Goal: Transaction & Acquisition: Purchase product/service

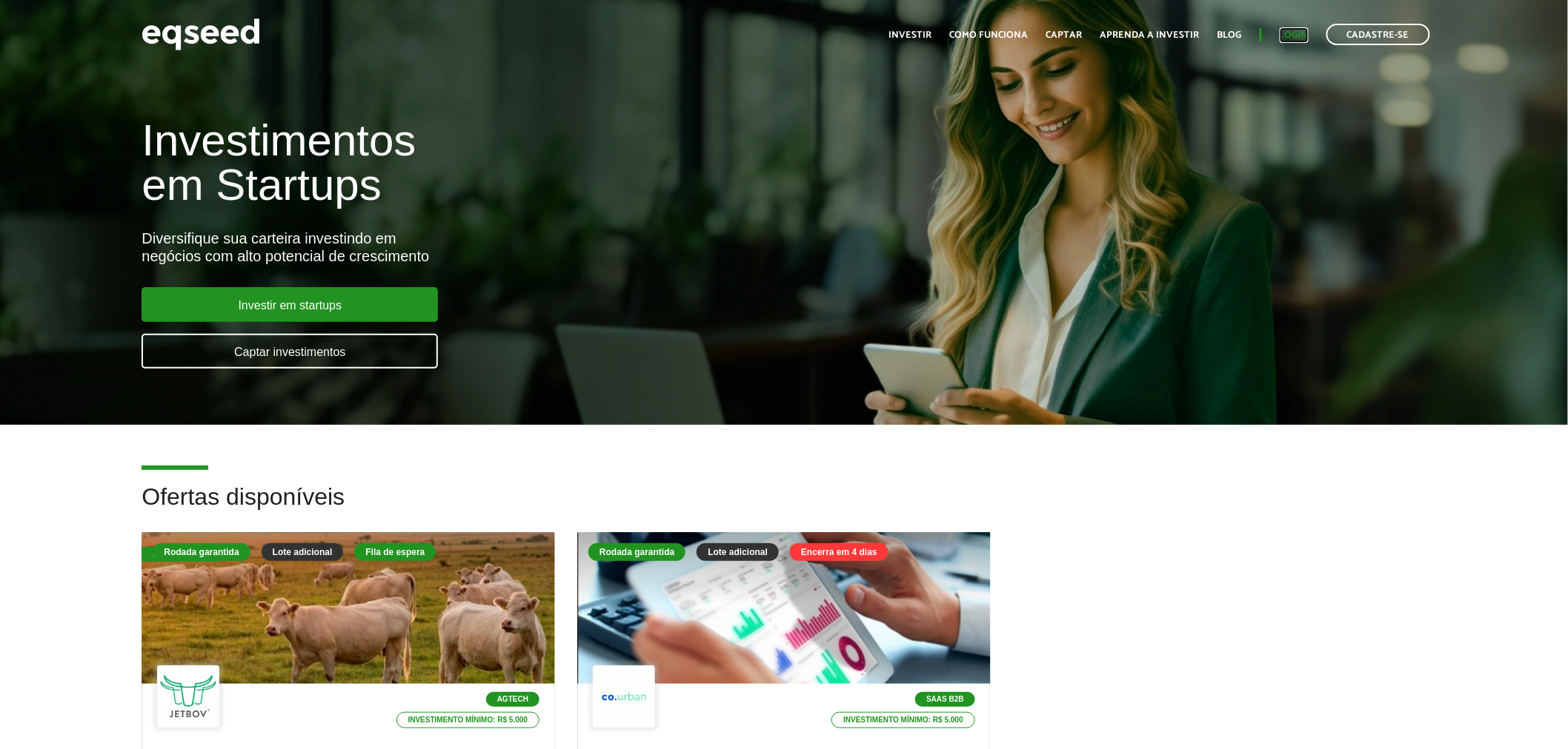
click at [1290, 37] on link "Login" at bounding box center [1294, 35] width 29 height 10
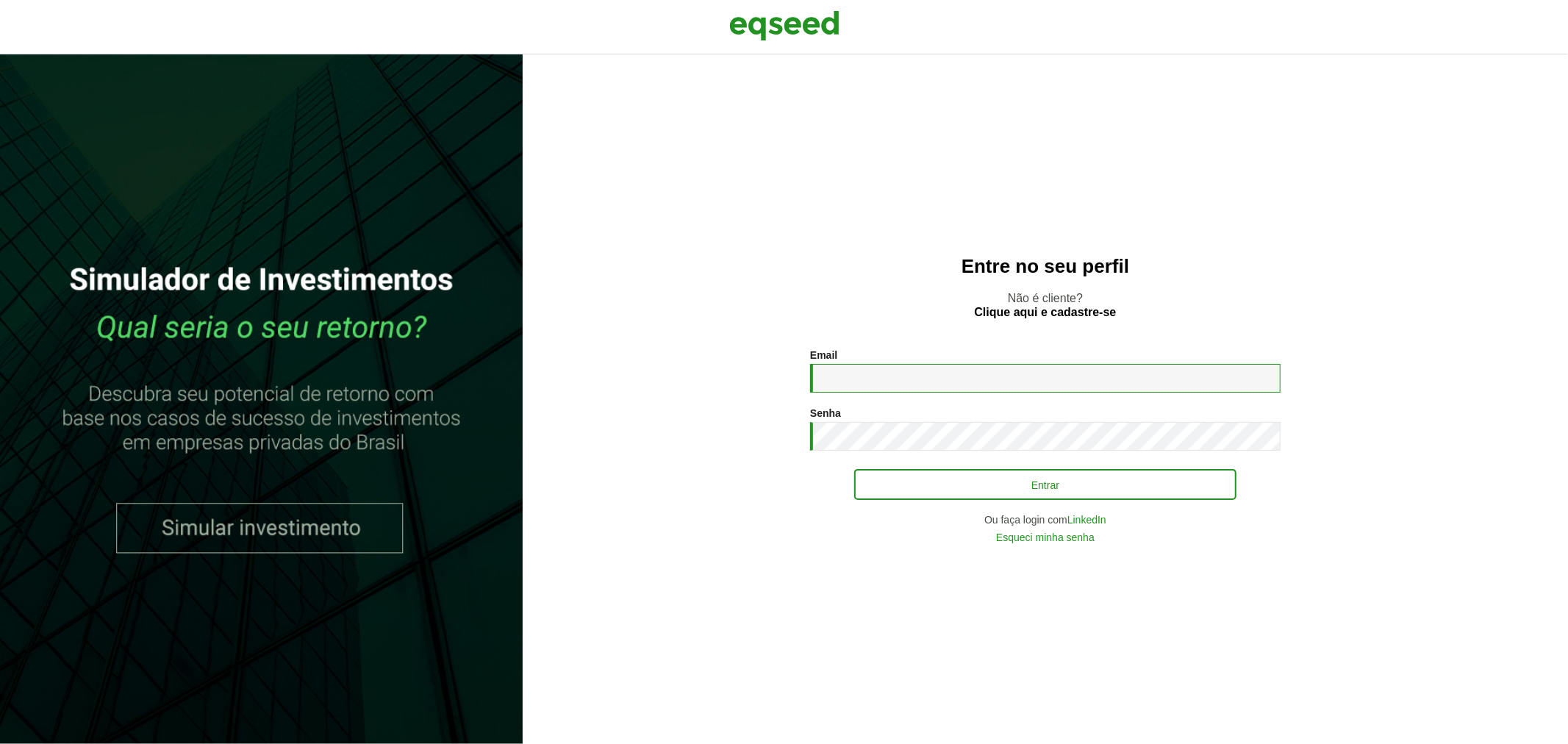
type input "**********"
click at [958, 489] on button "Entrar" at bounding box center [1045, 484] width 382 height 28
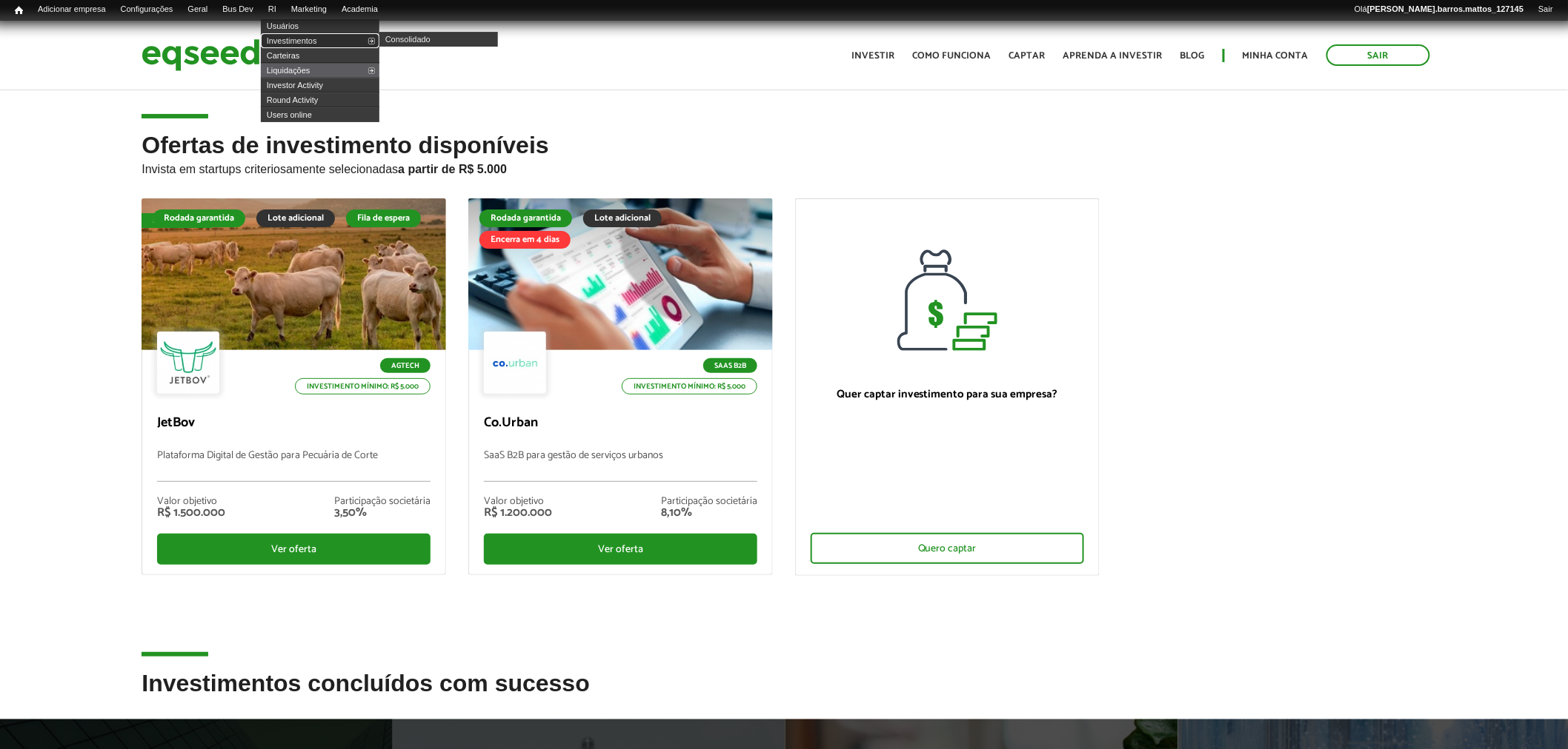
click at [293, 37] on link "Investimentos" at bounding box center [320, 41] width 119 height 15
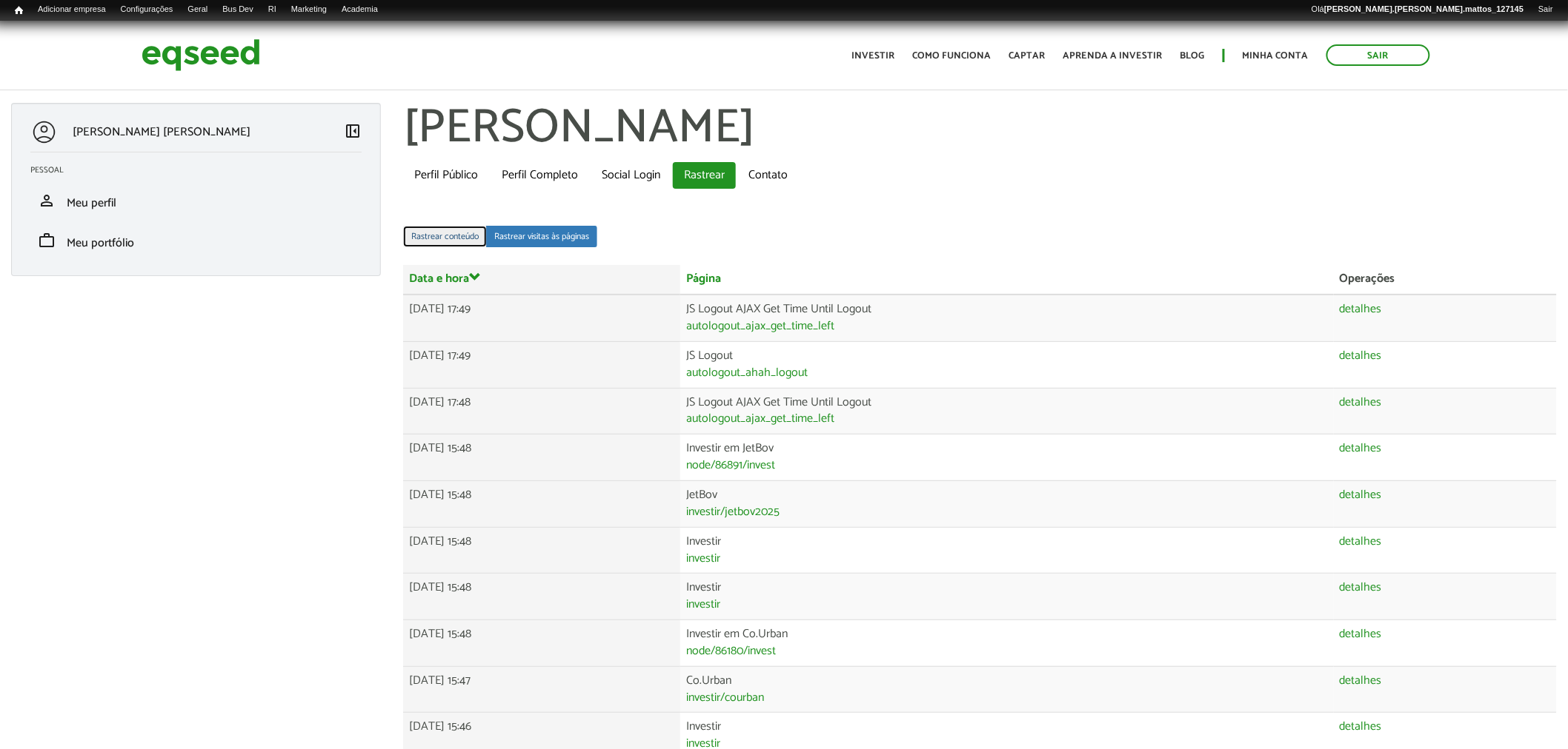
click at [436, 235] on link "Rastrear conteúdo" at bounding box center [445, 236] width 84 height 21
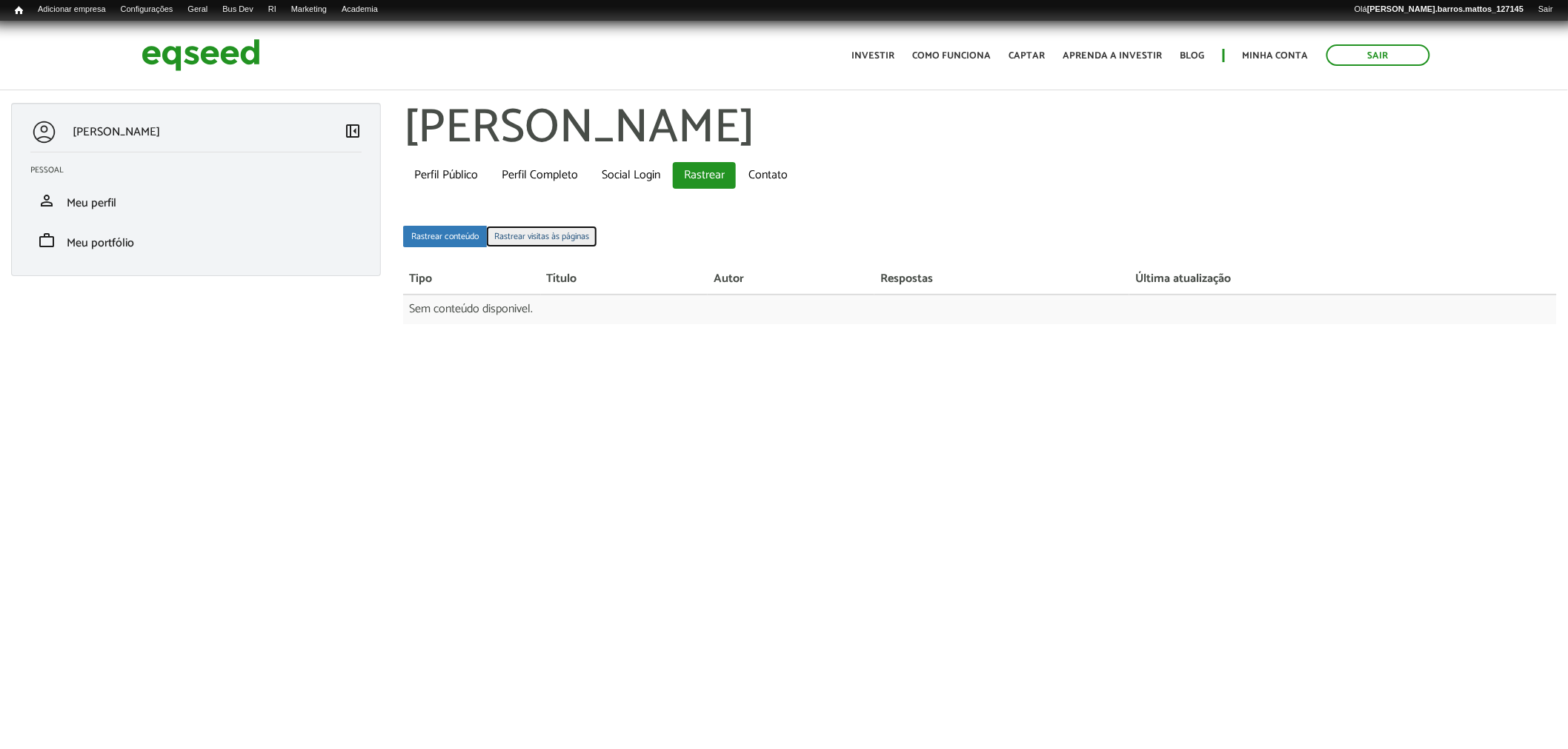
click at [496, 232] on link "Rastrear visitas às páginas" at bounding box center [542, 236] width 111 height 21
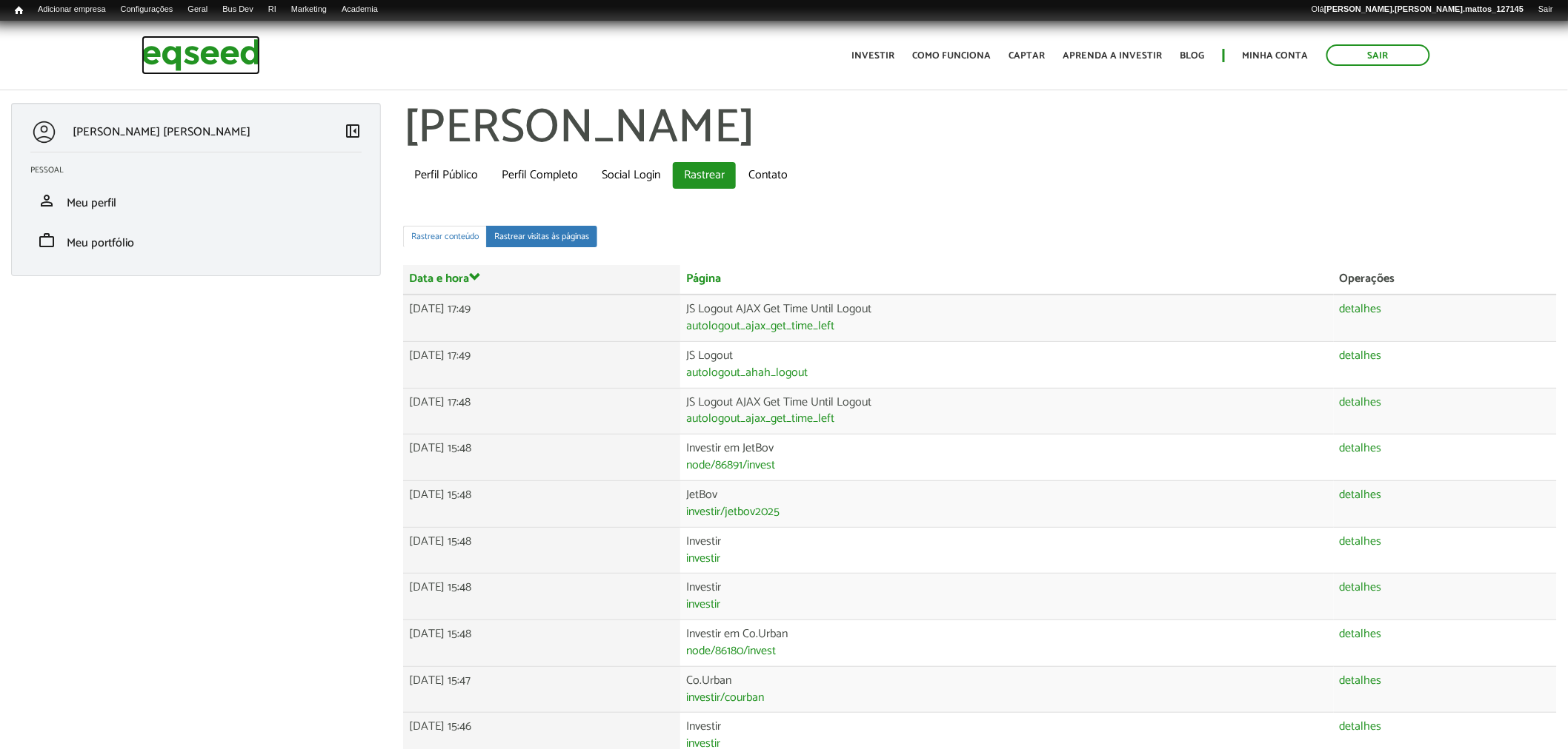
click at [232, 64] on img at bounding box center [200, 55] width 119 height 39
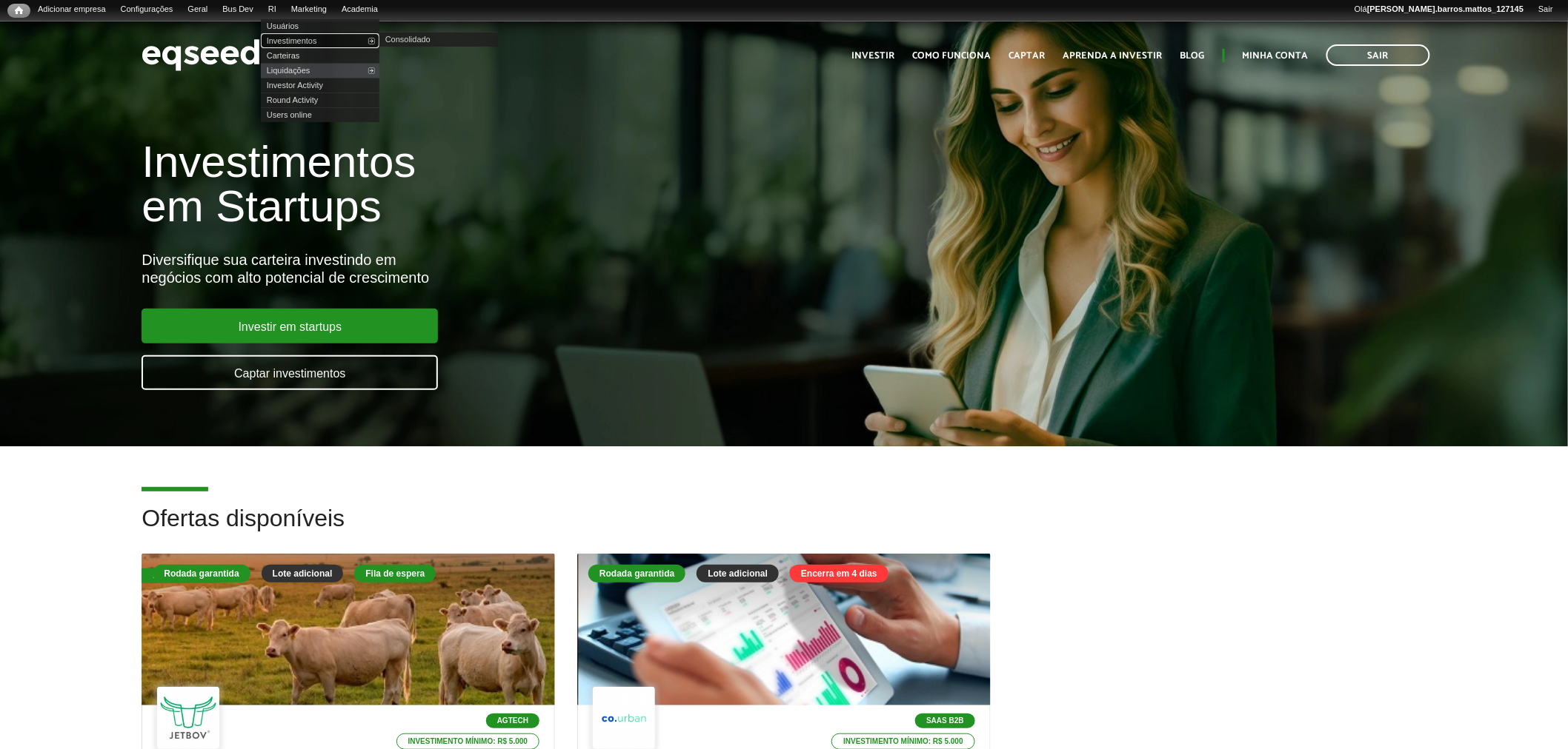
click at [305, 45] on link "Investimentos" at bounding box center [320, 41] width 119 height 15
